Goal: Information Seeking & Learning: Learn about a topic

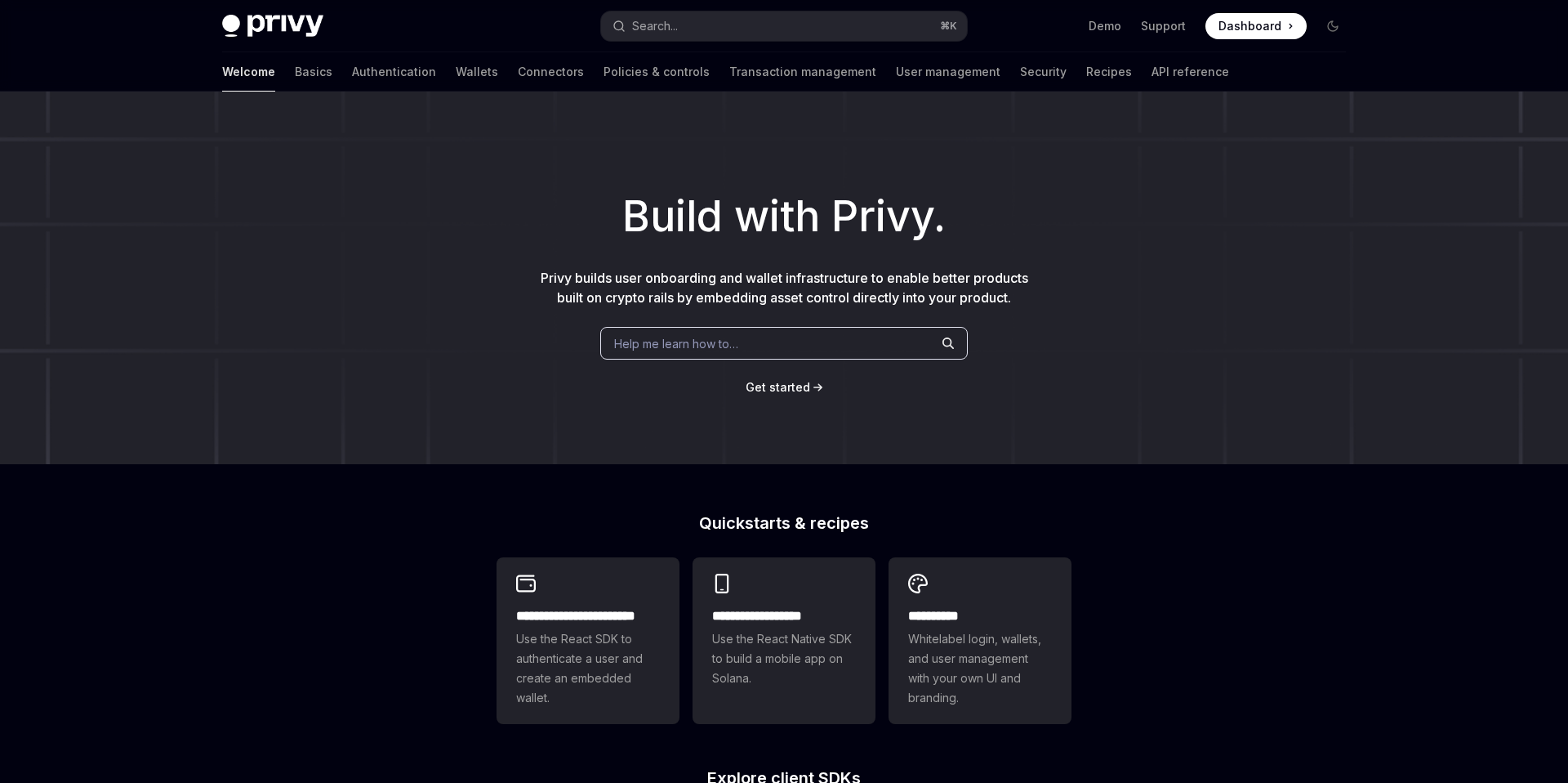
click at [697, 345] on span "Help me learn how to…" at bounding box center [676, 343] width 124 height 17
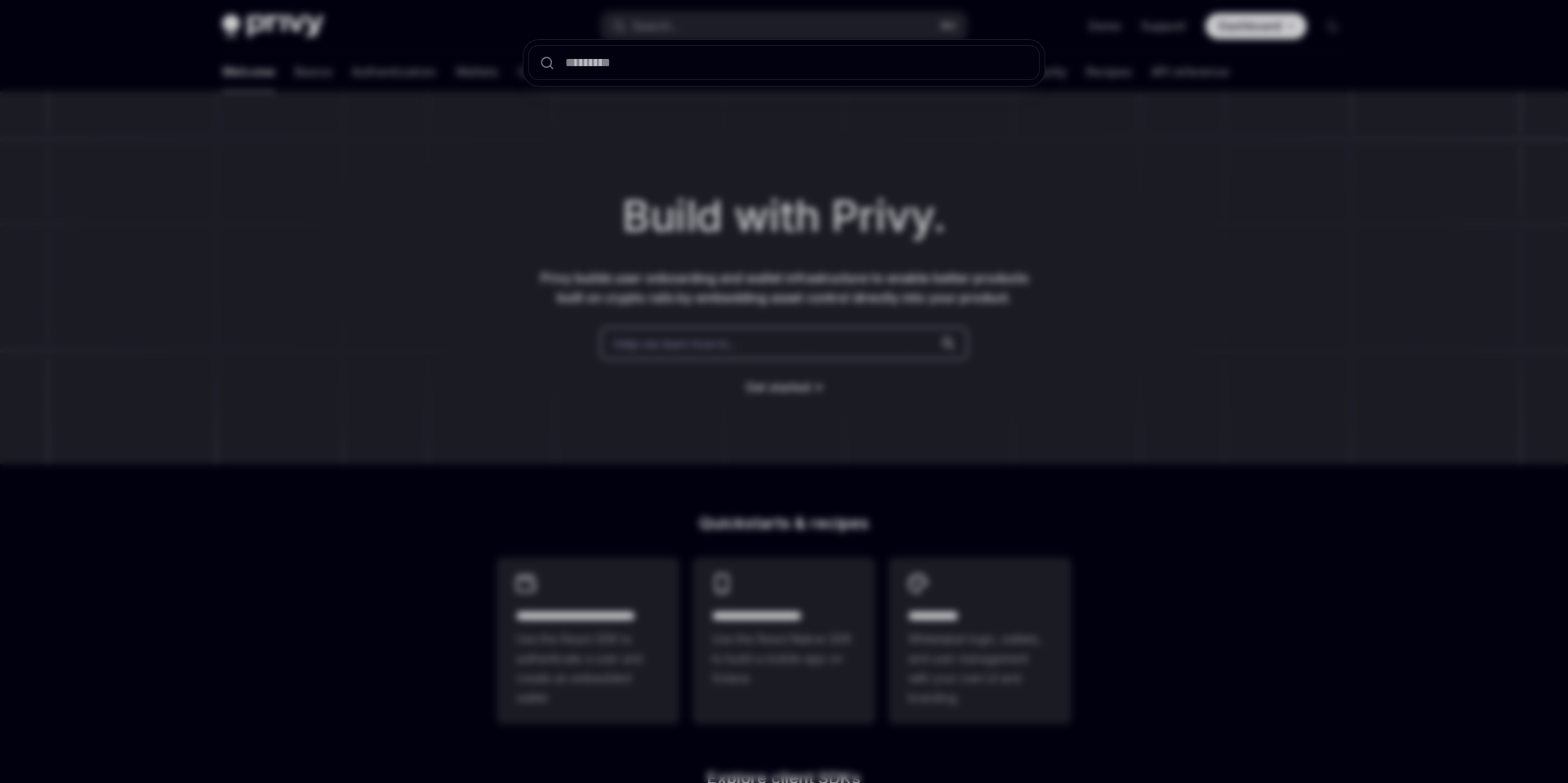
click at [668, 184] on div at bounding box center [784, 391] width 1568 height 783
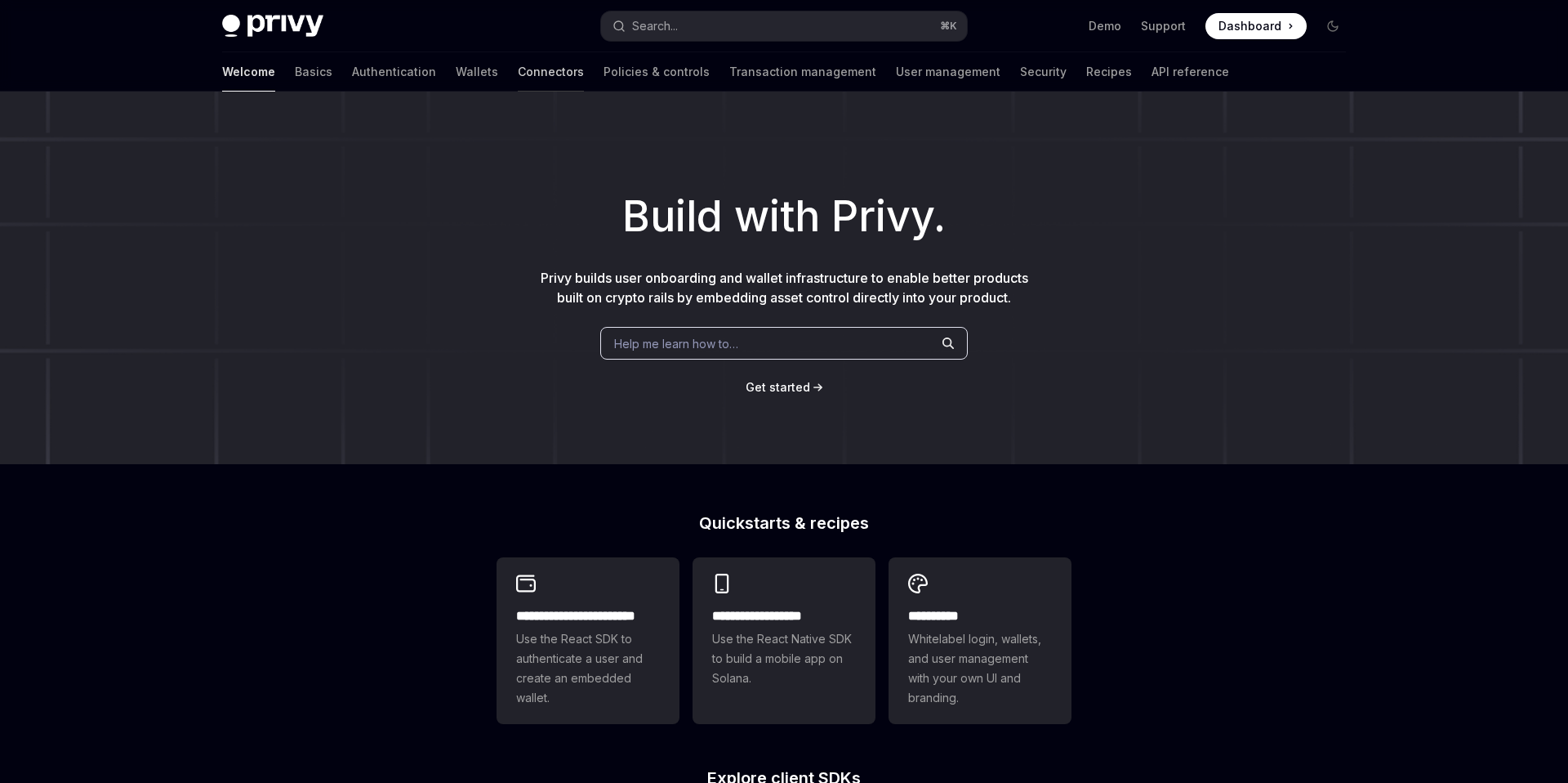
click at [518, 71] on link "Connectors" at bounding box center [551, 72] width 67 height 39
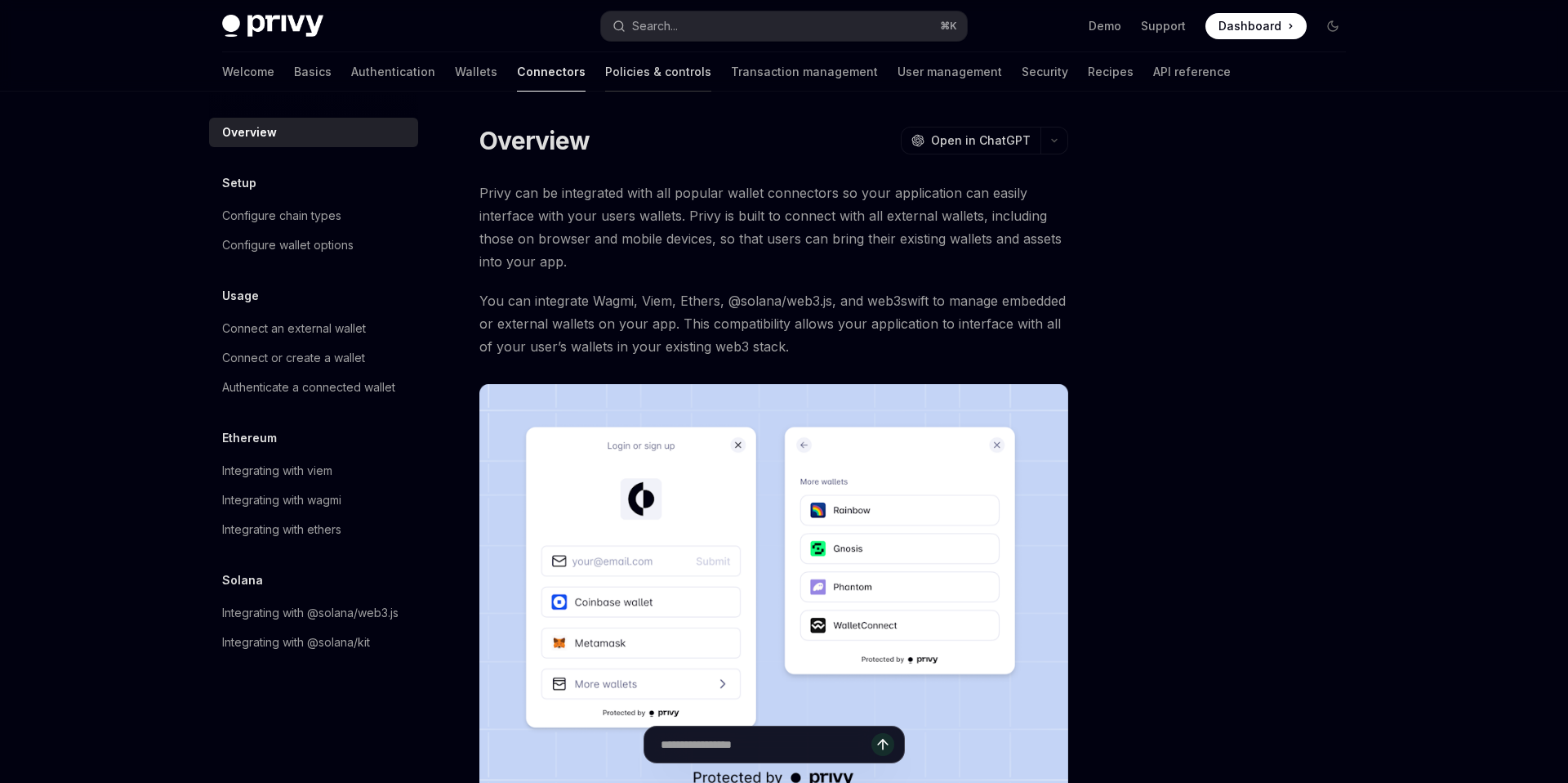
click at [606, 75] on link "Policies & controls" at bounding box center [658, 72] width 106 height 39
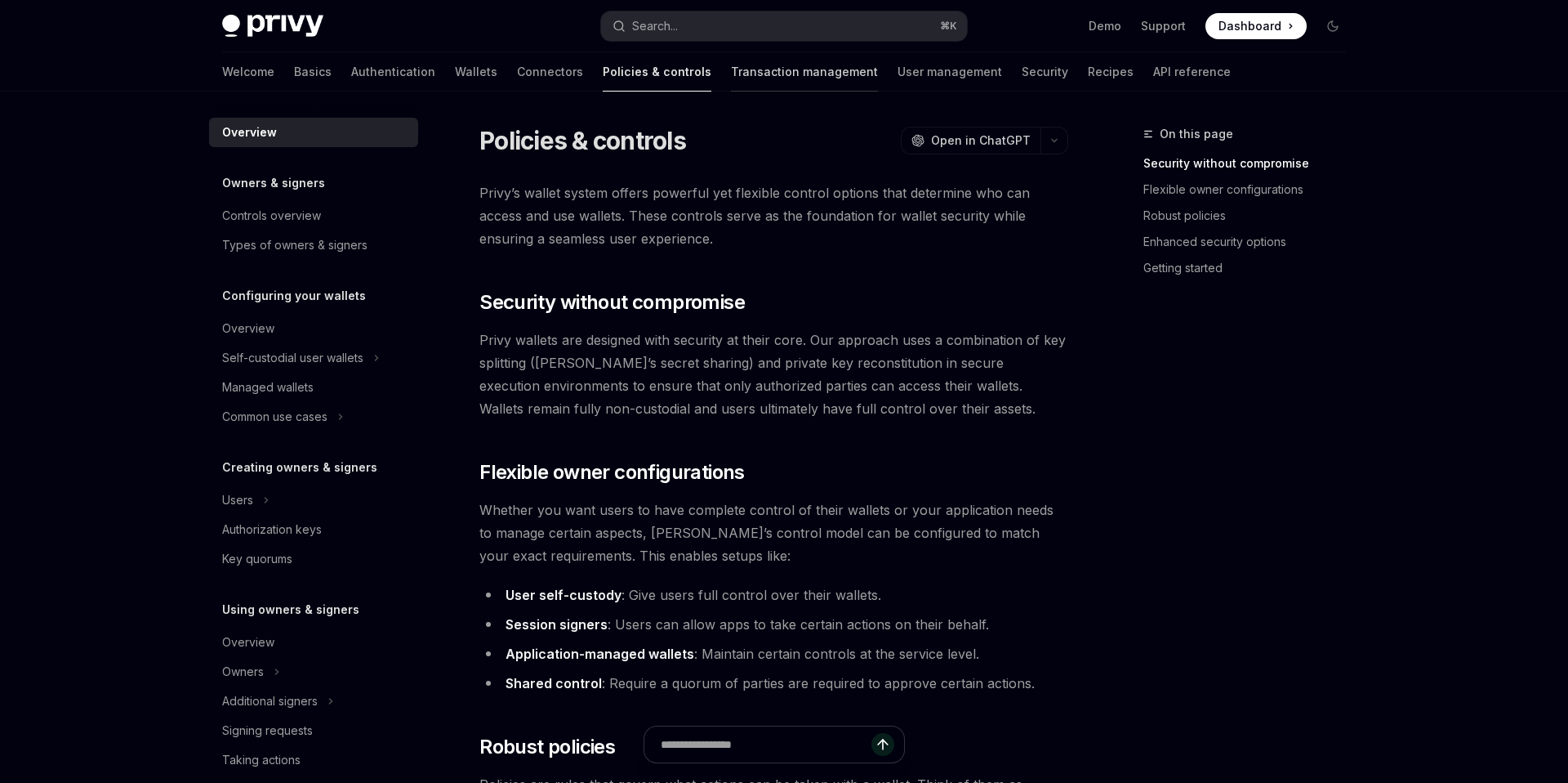
click at [731, 82] on link "Transaction management" at bounding box center [804, 72] width 147 height 39
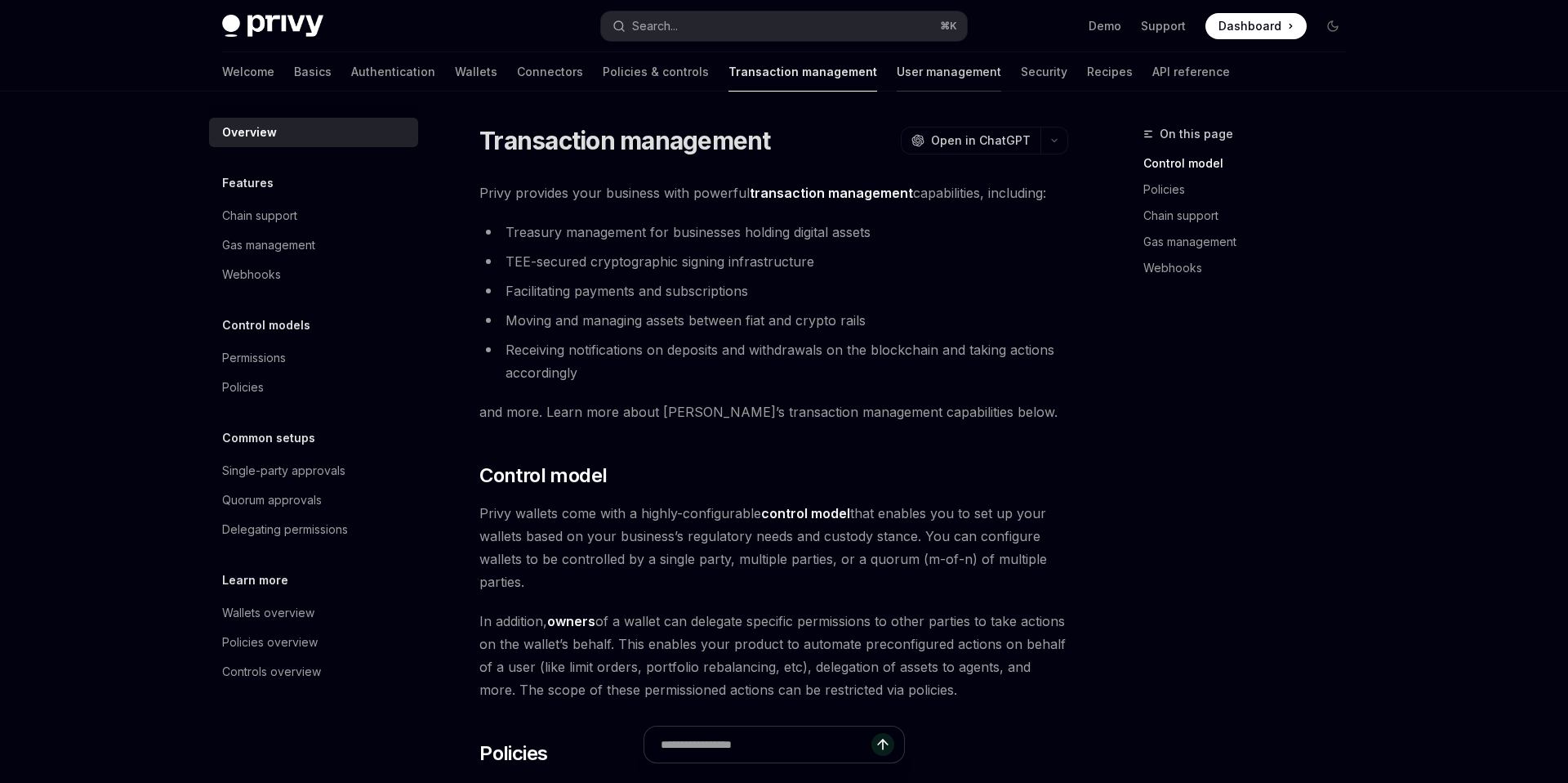
click at [897, 78] on link "User management" at bounding box center [949, 72] width 104 height 39
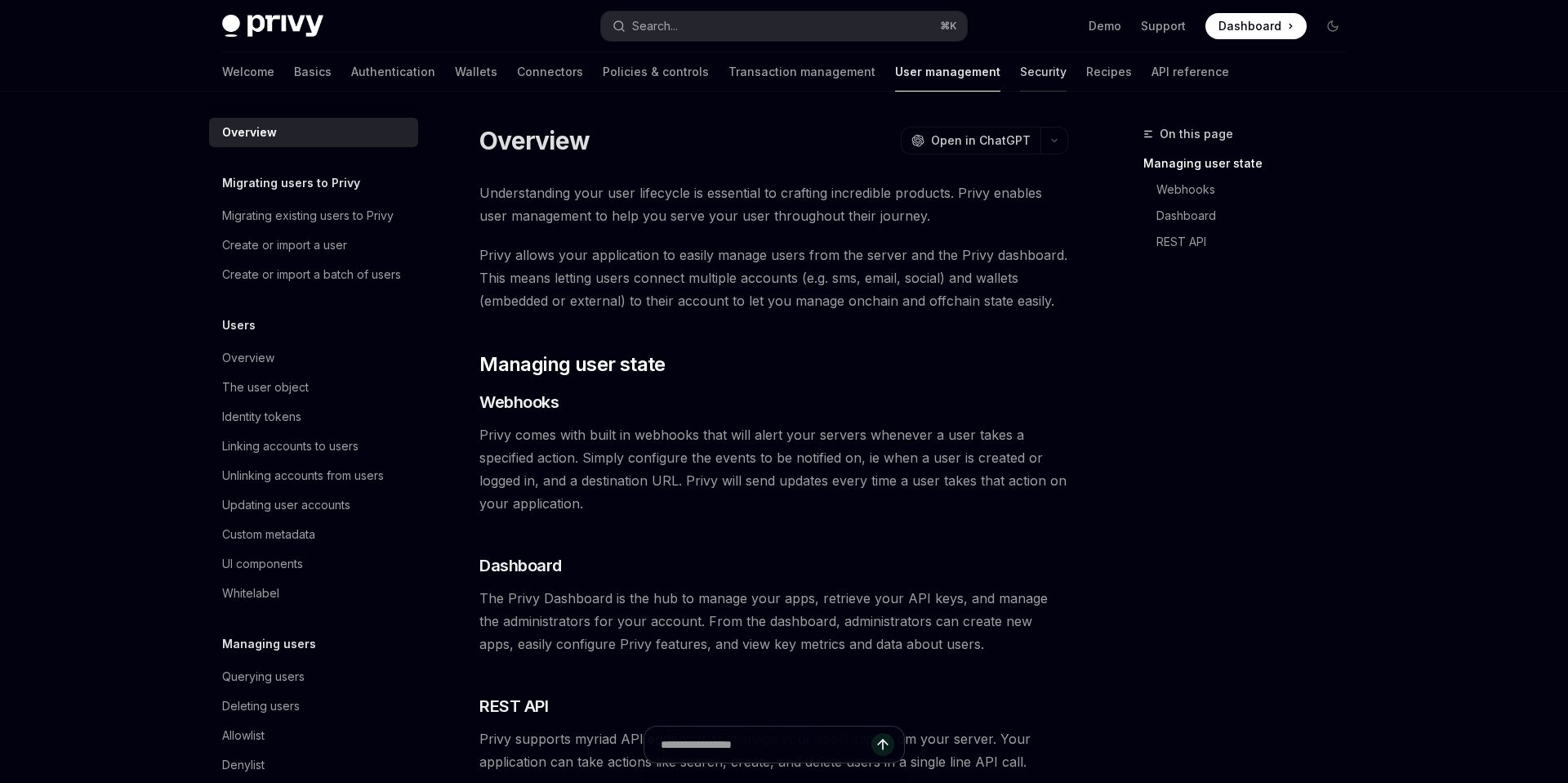
click at [1020, 75] on link "Security" at bounding box center [1043, 72] width 47 height 39
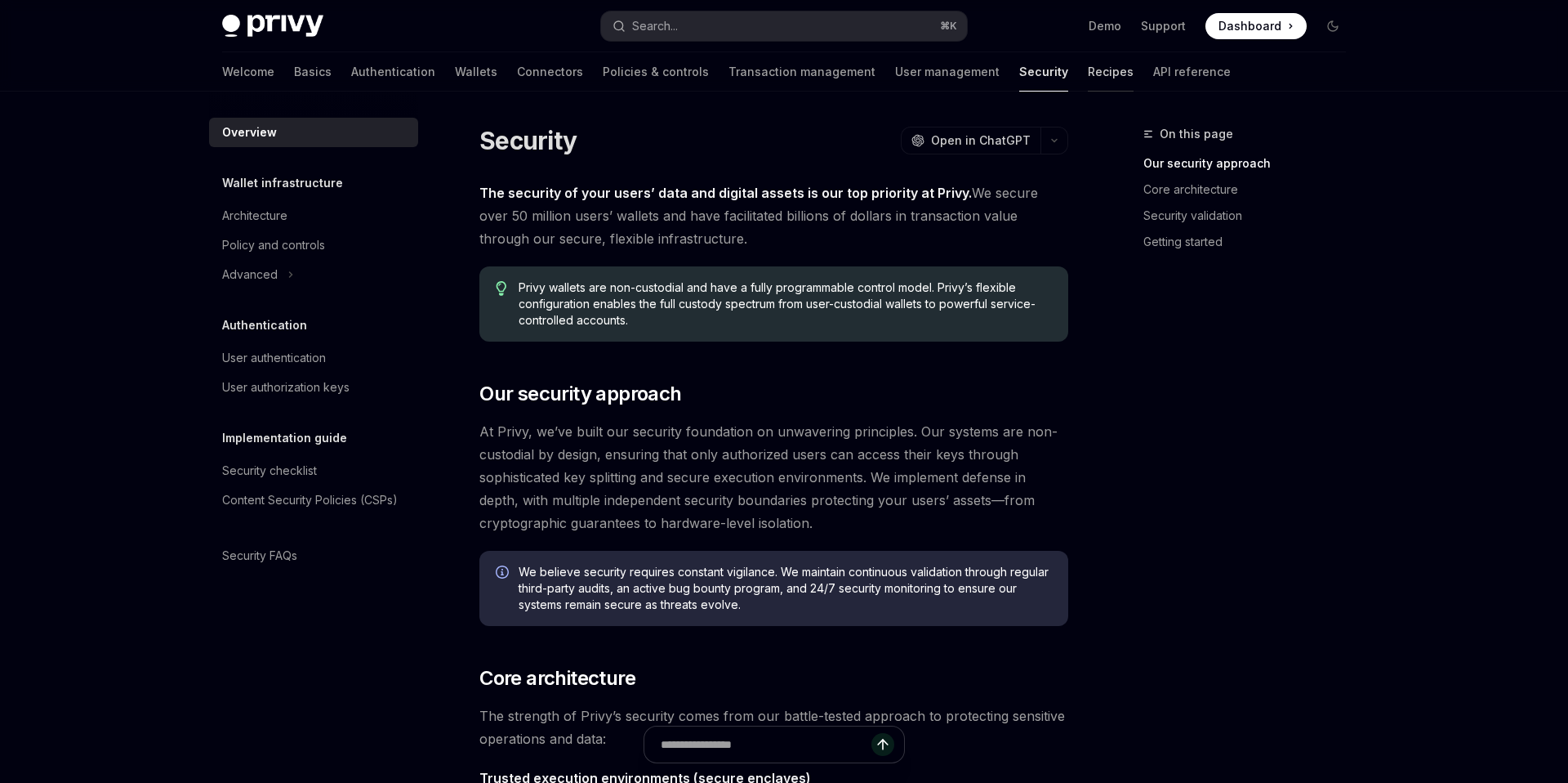
click at [1088, 80] on link "Recipes" at bounding box center [1111, 72] width 46 height 39
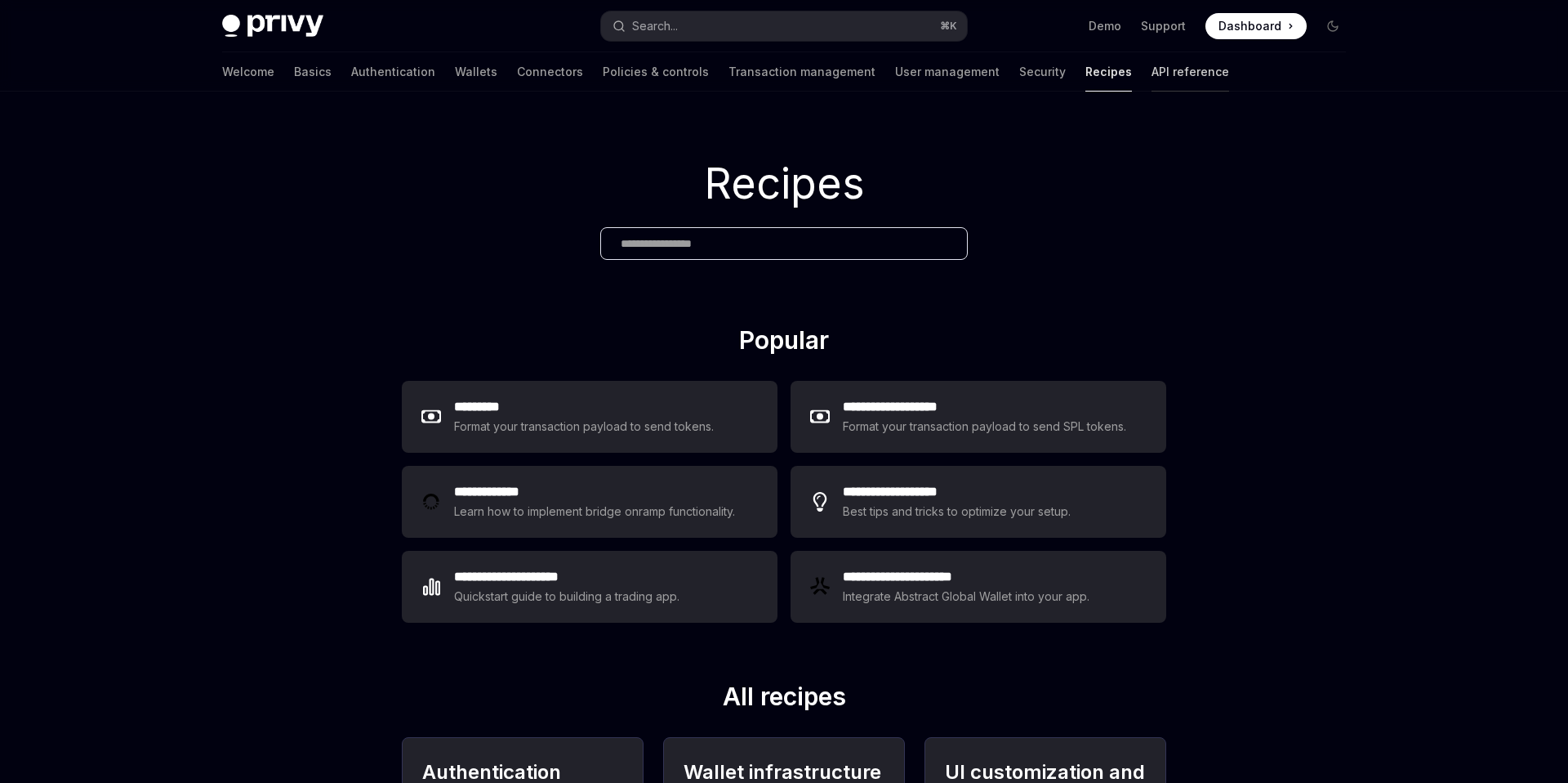
click at [1151, 82] on link "API reference" at bounding box center [1190, 72] width 78 height 39
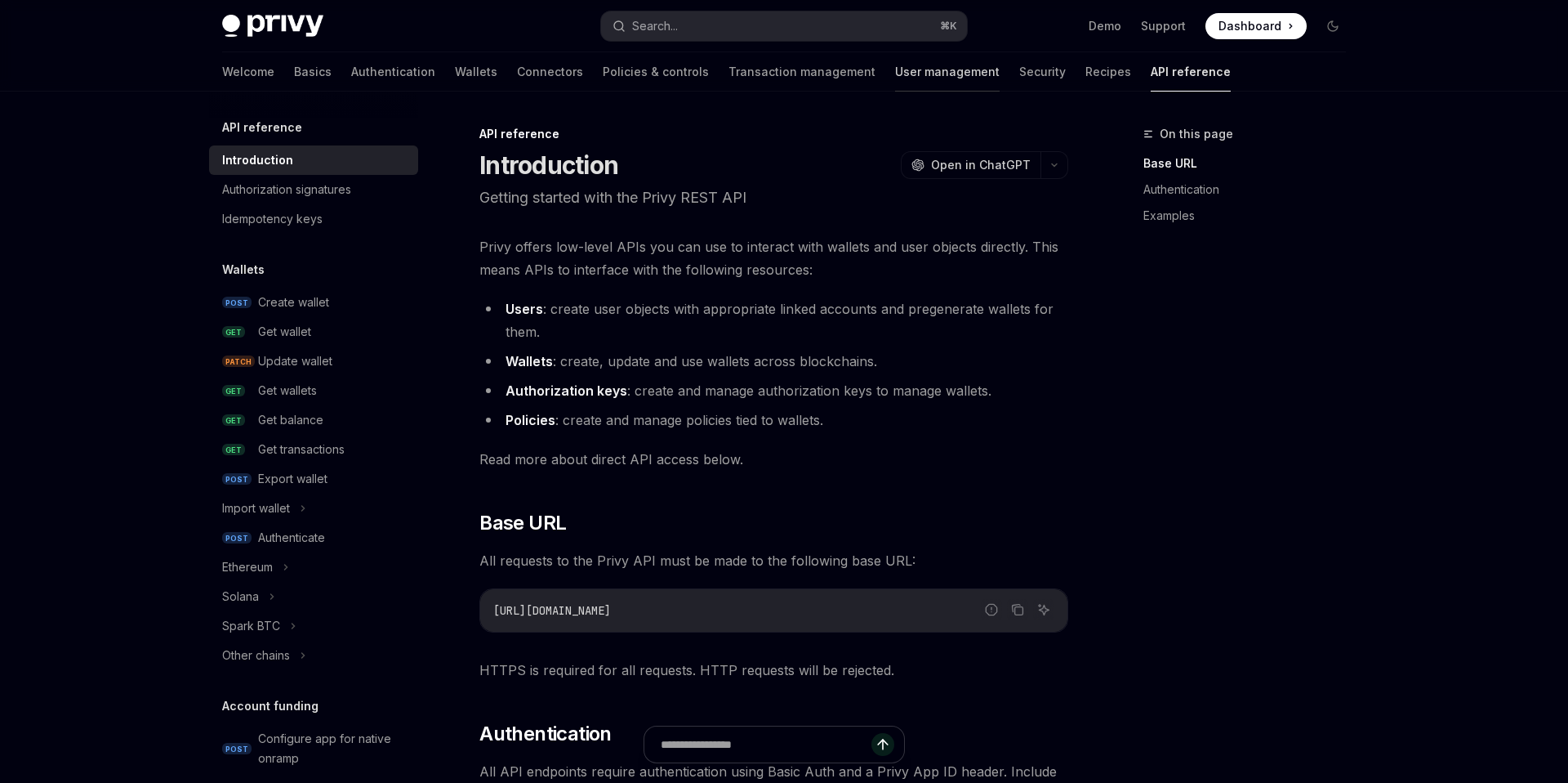
click at [895, 84] on link "User management" at bounding box center [947, 72] width 104 height 39
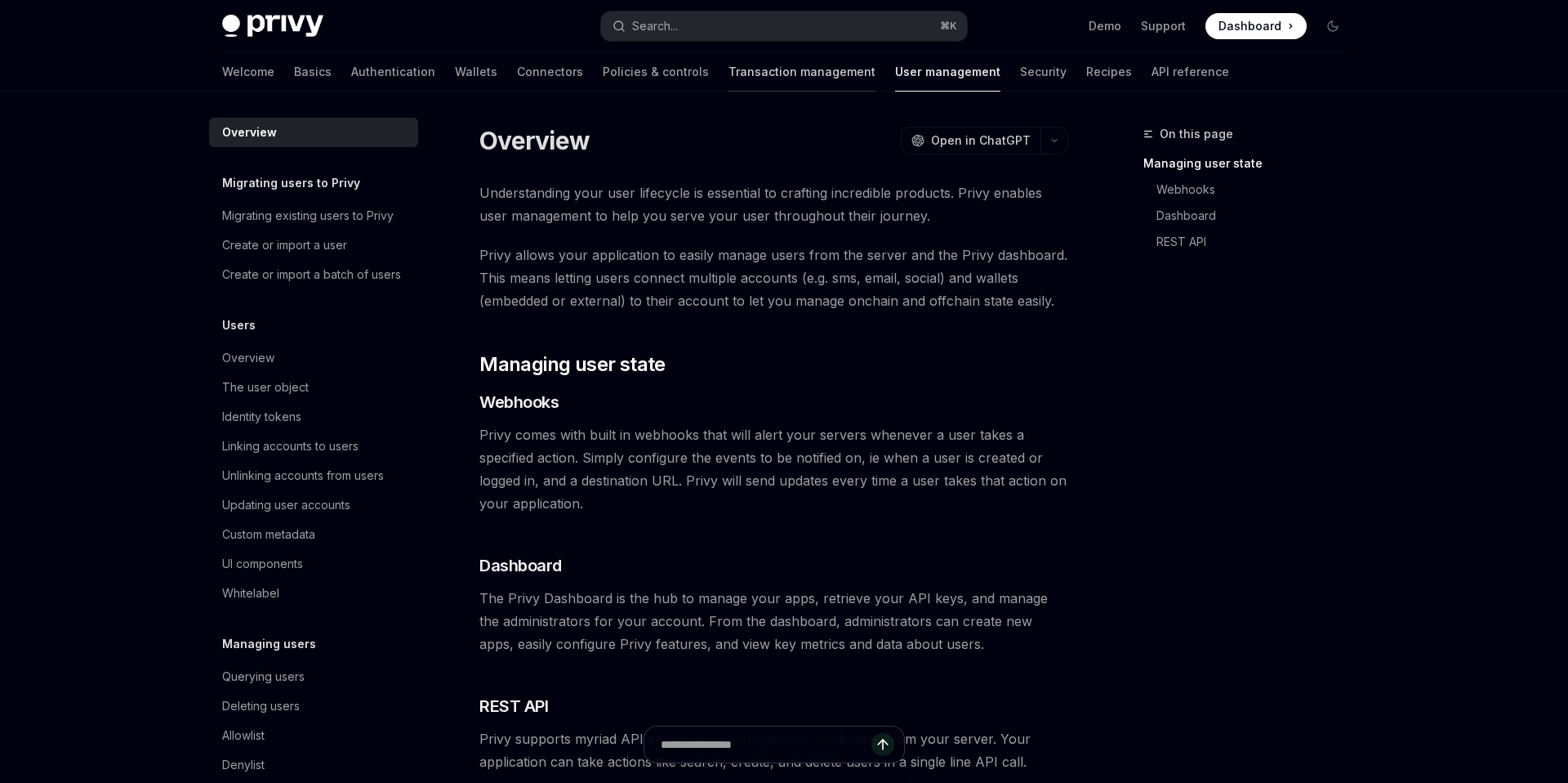
click at [729, 78] on link "Transaction management" at bounding box center [802, 72] width 147 height 39
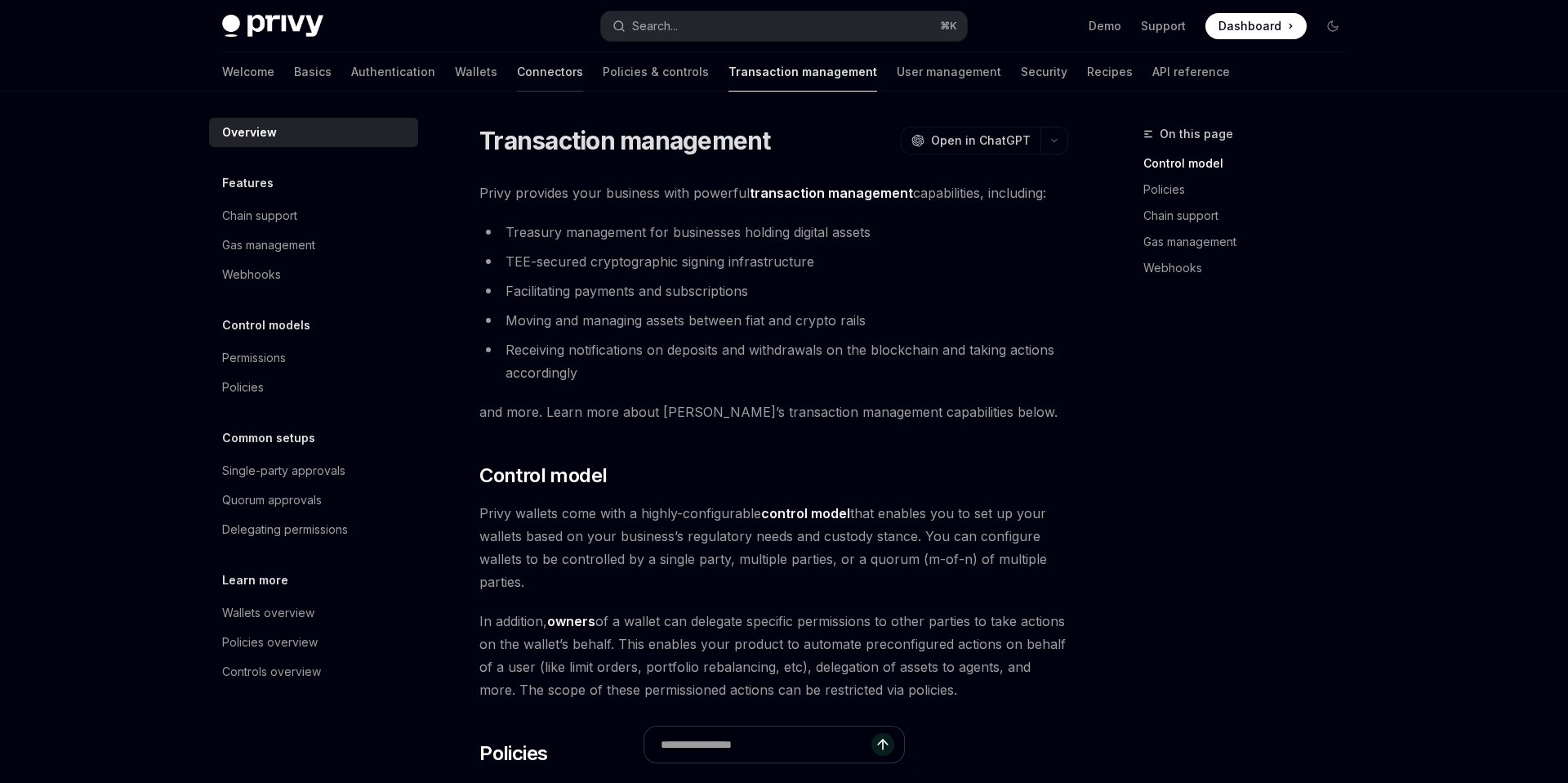
click at [517, 70] on link "Connectors" at bounding box center [550, 72] width 67 height 39
type textarea "*"
